Goal: Contribute content: Add original content to the website for others to see

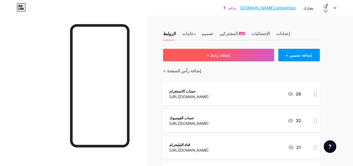
click at [235, 57] on button "+ إضافة رابط" at bounding box center [218, 55] width 111 height 13
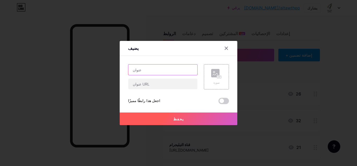
click at [147, 71] on input "text" at bounding box center [162, 69] width 69 height 10
click at [227, 104] on label at bounding box center [224, 101] width 10 height 6
click at [219, 102] on input "checkbox" at bounding box center [219, 102] width 0 height 0
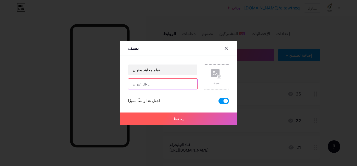
click at [181, 83] on input "text" at bounding box center [162, 83] width 69 height 10
click at [177, 82] on input "text" at bounding box center [162, 83] width 69 height 10
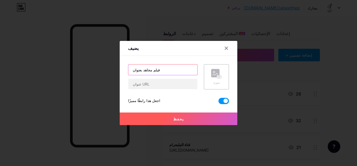
click at [134, 68] on input "فيلم مجاهد بعنوان" at bounding box center [162, 69] width 69 height 10
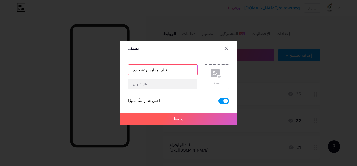
type input "فيلم: مجاهد برتبة خادم"
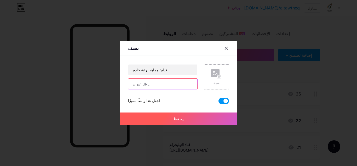
click at [147, 83] on input "text" at bounding box center [162, 83] width 69 height 10
paste input "[URL][DOMAIN_NAME]"
type input "[URL][DOMAIN_NAME]"
click at [169, 120] on button "يحفظ" at bounding box center [179, 118] width 118 height 13
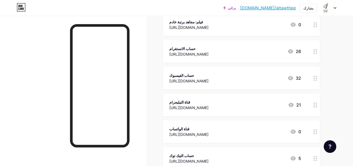
scroll to position [0, 0]
